Goal: Use online tool/utility: Utilize a website feature to perform a specific function

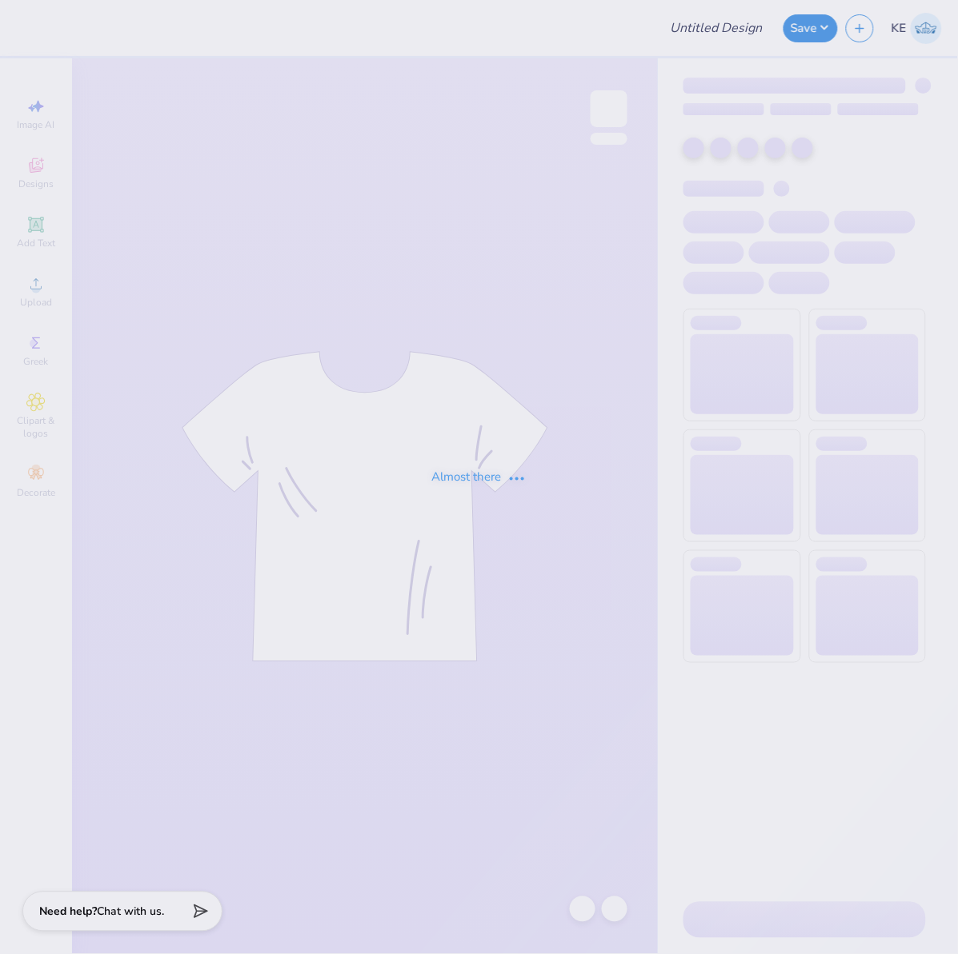
type input "[PERSON_NAME] : [US_STATE] Tech"
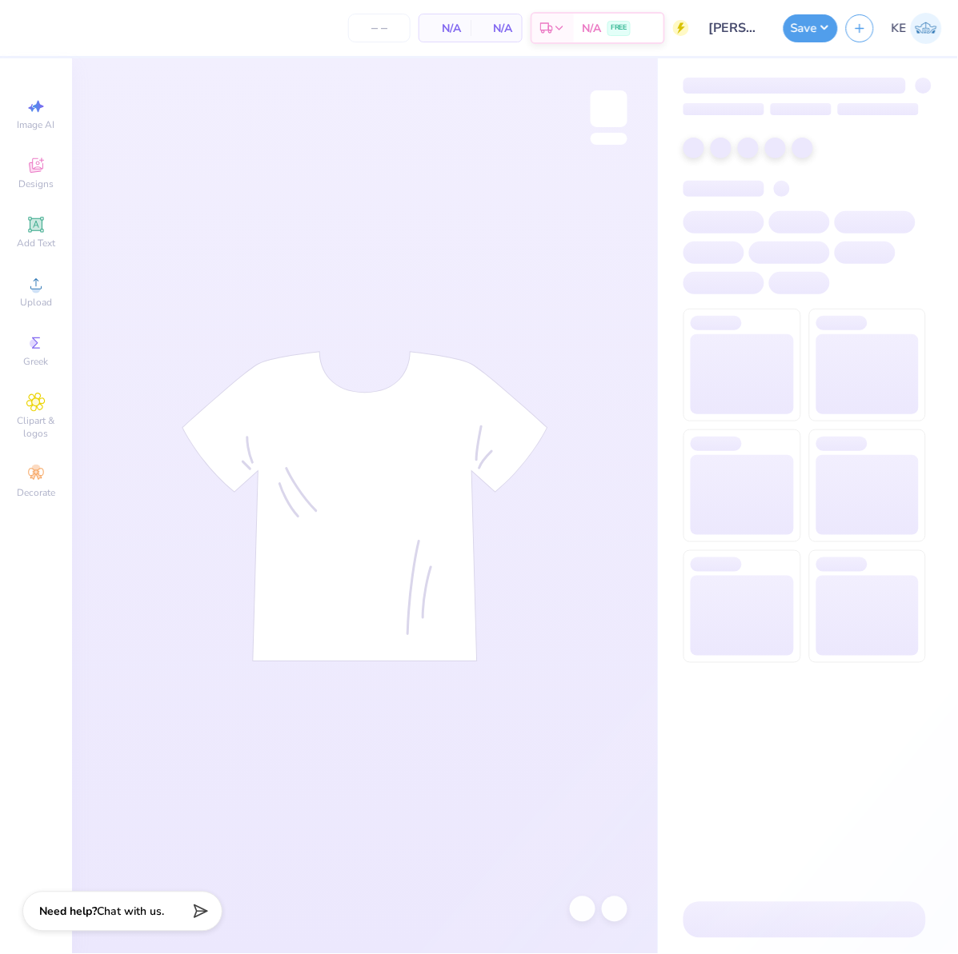
type input "24"
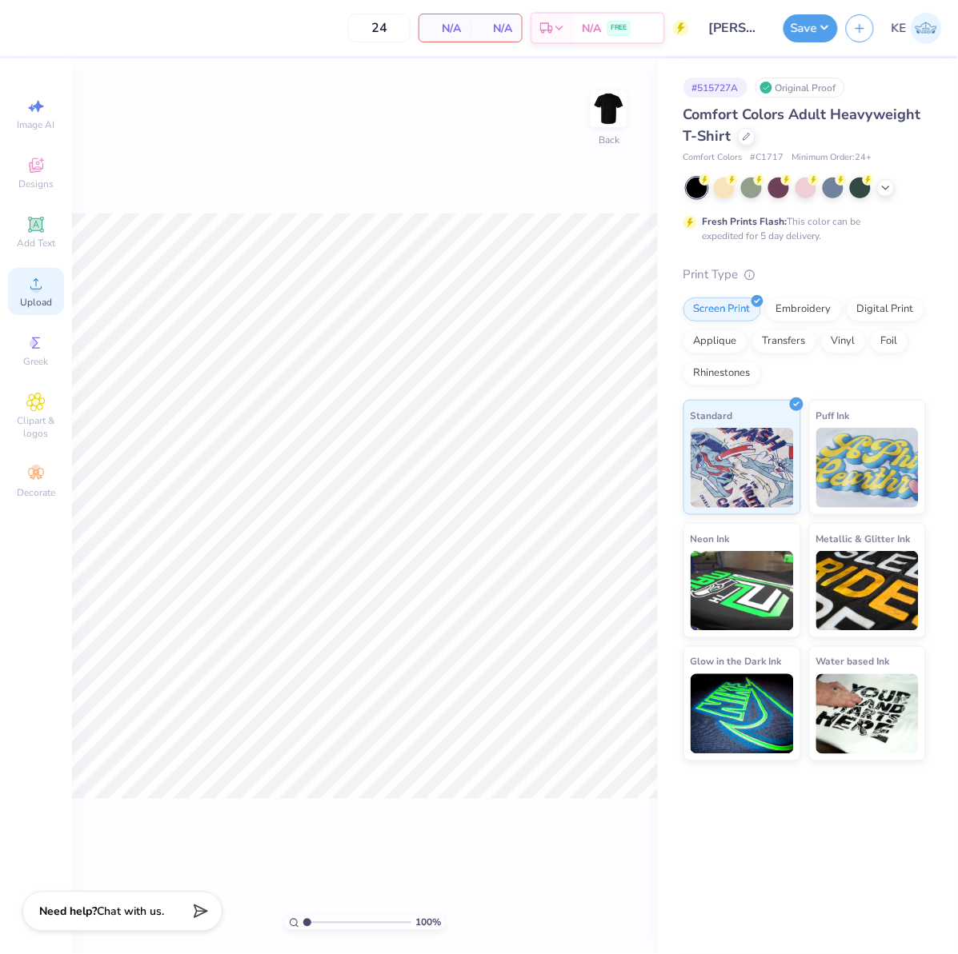
click at [57, 286] on div "Upload" at bounding box center [36, 291] width 56 height 47
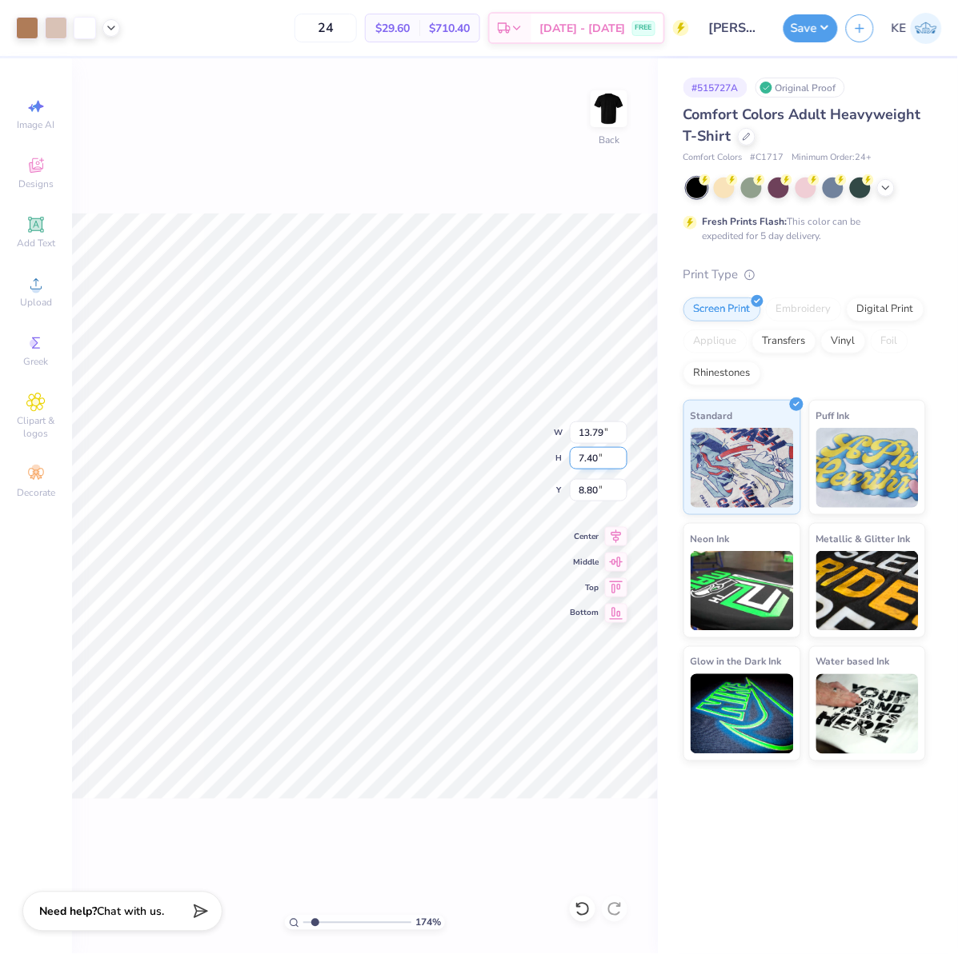
type input "1.5599703687744"
click at [594, 427] on input "13.79" at bounding box center [599, 433] width 58 height 22
type input "12"
type input "1.5599703687744"
type input "12.00"
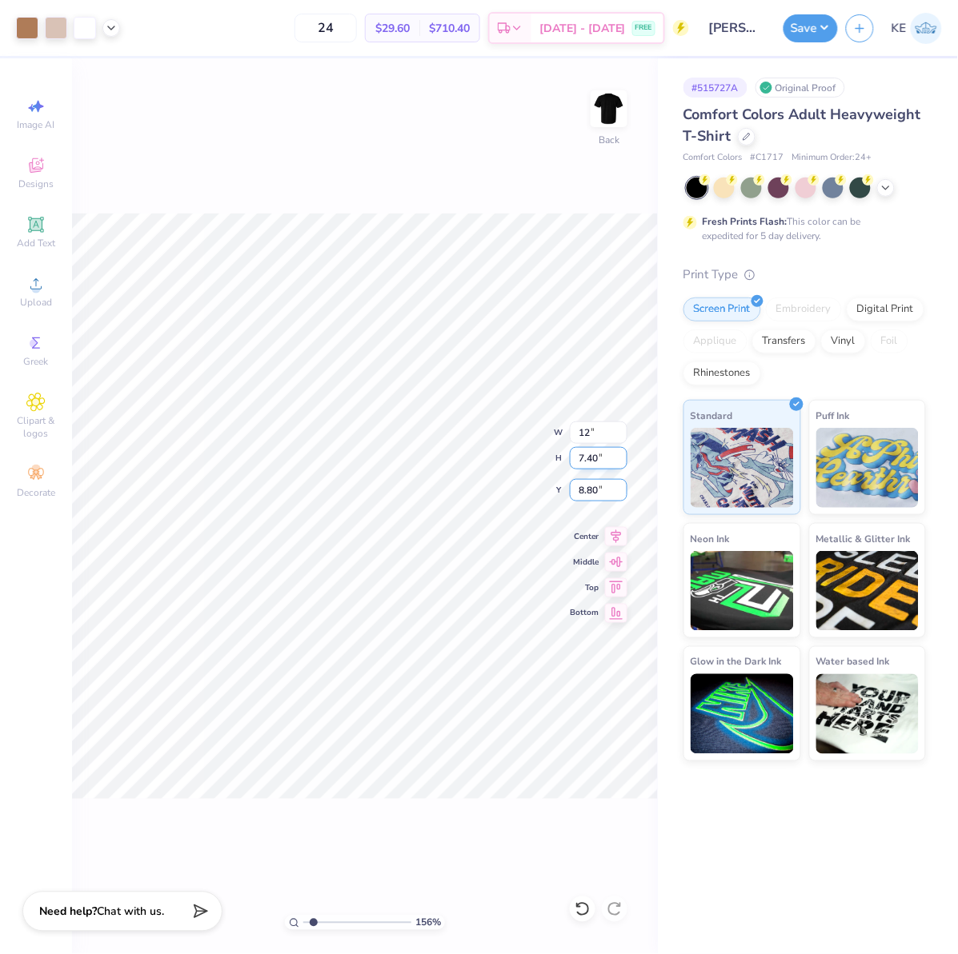
type input "6.44"
click at [590, 490] on input "9.28" at bounding box center [599, 490] width 58 height 22
type input "3"
type input "1.5599703687744"
type input "3.00"
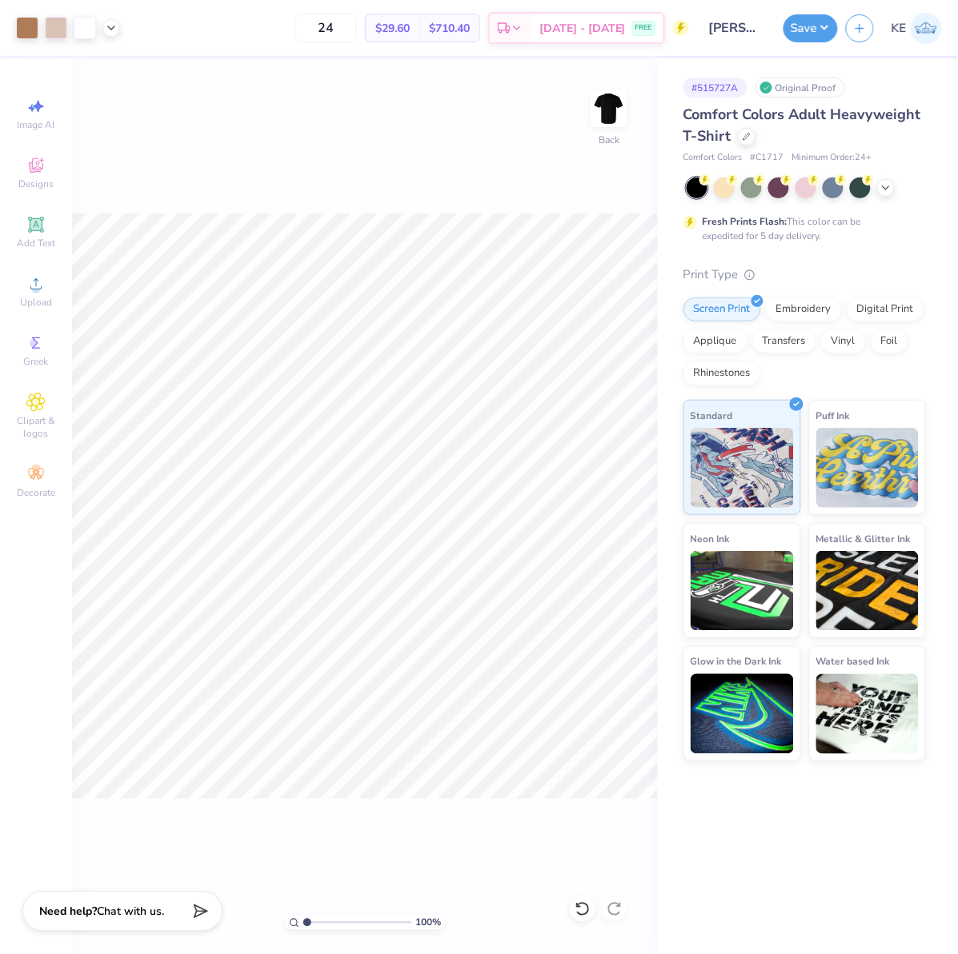
click at [540, 184] on div "100 % Back" at bounding box center [365, 506] width 586 height 896
type input "1"
click at [818, 24] on button "Save" at bounding box center [810, 26] width 54 height 28
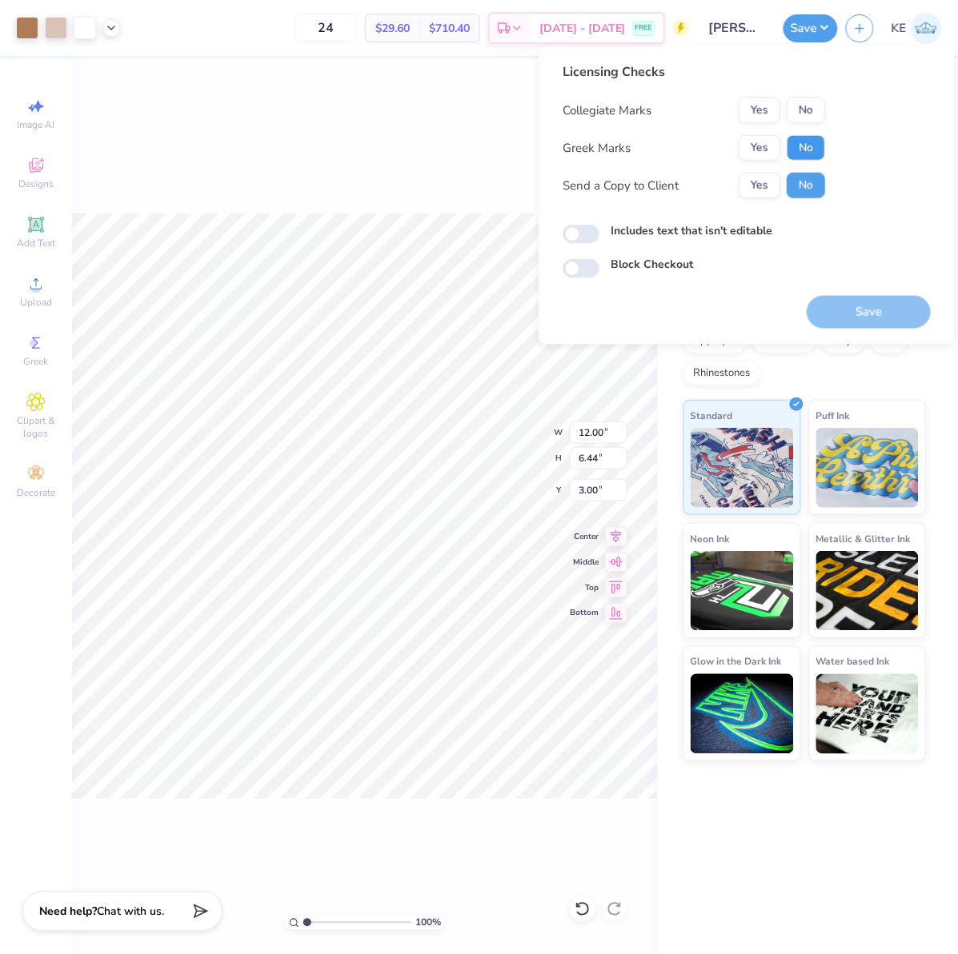
click at [795, 150] on button "No" at bounding box center [805, 148] width 38 height 26
click at [802, 112] on button "No" at bounding box center [805, 111] width 38 height 26
click at [898, 307] on button "Save" at bounding box center [868, 312] width 124 height 33
